Goal: Task Accomplishment & Management: Manage account settings

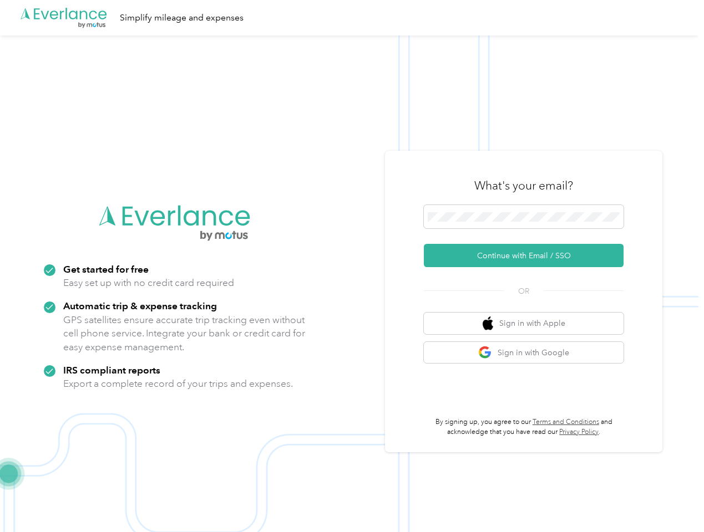
click at [352, 266] on img at bounding box center [349, 301] width 698 height 532
click at [352, 18] on div ".cls-1 { fill: #00adee; } .cls-2 { fill: #fff; } .cls-3 { fill: #707372; } .cls…" at bounding box center [349, 17] width 698 height 35
click at [528, 256] on button "Continue with Email / SSO" at bounding box center [524, 255] width 200 height 23
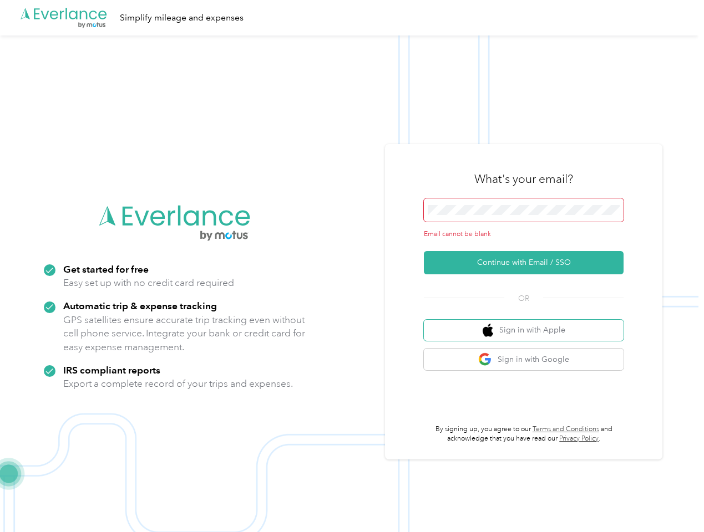
click at [528, 323] on button "Sign in with Apple" at bounding box center [524, 331] width 200 height 22
click at [528, 353] on button "Sign in with Google" at bounding box center [524, 360] width 200 height 22
